Goal: Information Seeking & Learning: Learn about a topic

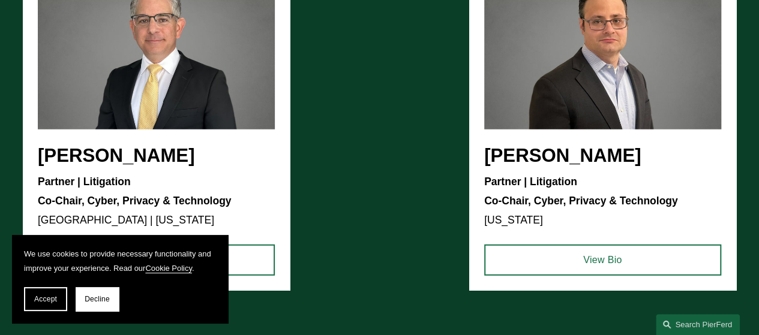
scroll to position [1579, 0]
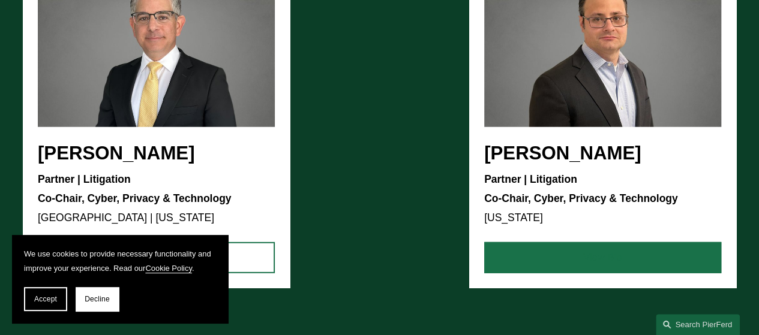
click at [605, 269] on link "View Bio" at bounding box center [602, 257] width 237 height 31
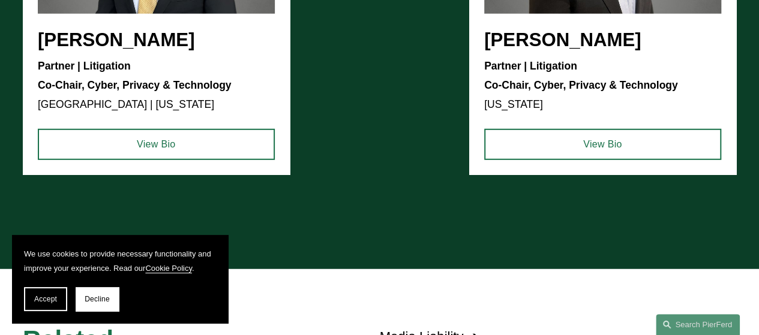
scroll to position [1698, 0]
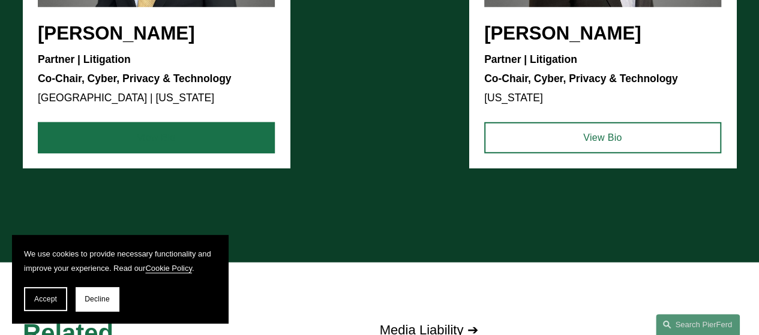
click at [164, 152] on link "View Bio" at bounding box center [156, 137] width 237 height 31
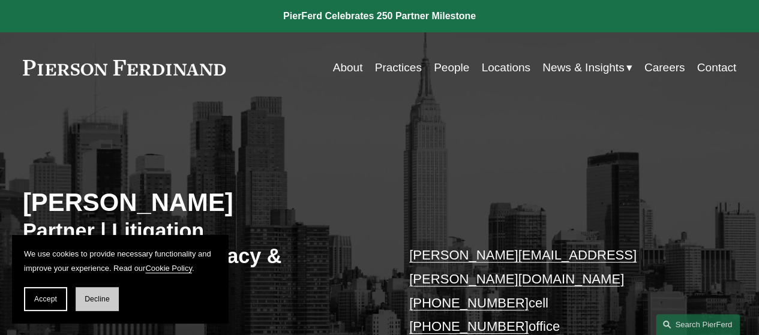
click at [98, 298] on span "Decline" at bounding box center [97, 299] width 25 height 8
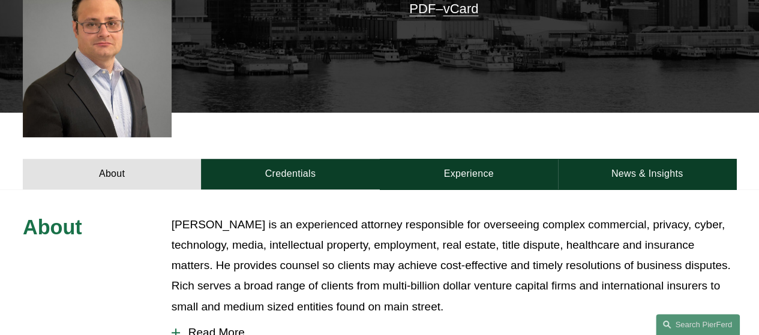
scroll to position [365, 0]
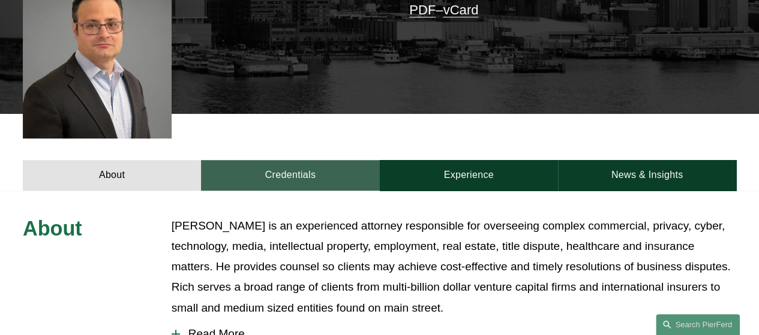
click at [317, 176] on link "Credentials" at bounding box center [290, 175] width 178 height 31
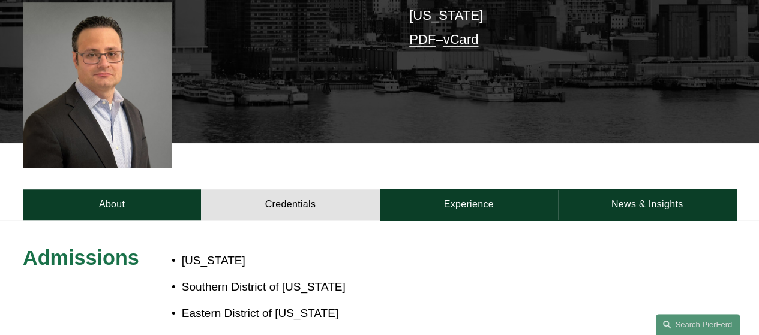
scroll to position [335, 0]
